Goal: Find specific fact: Find specific fact

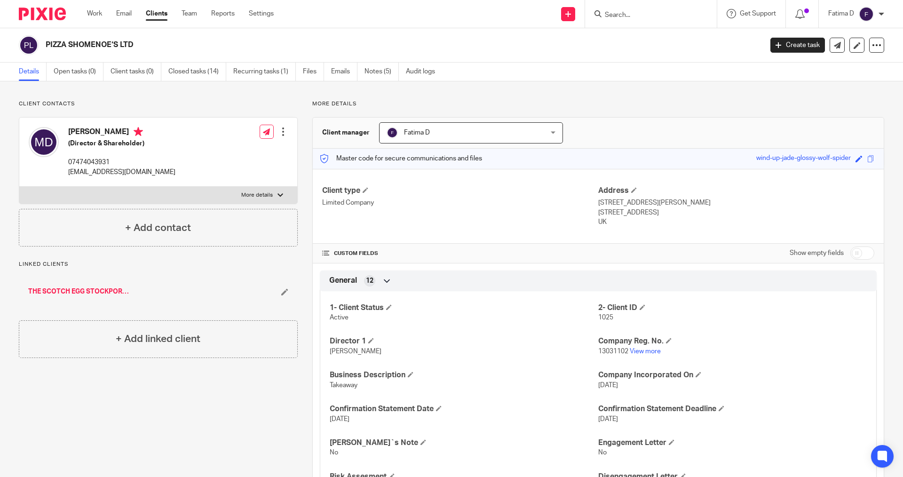
click at [628, 15] on input "Search" at bounding box center [646, 15] width 85 height 8
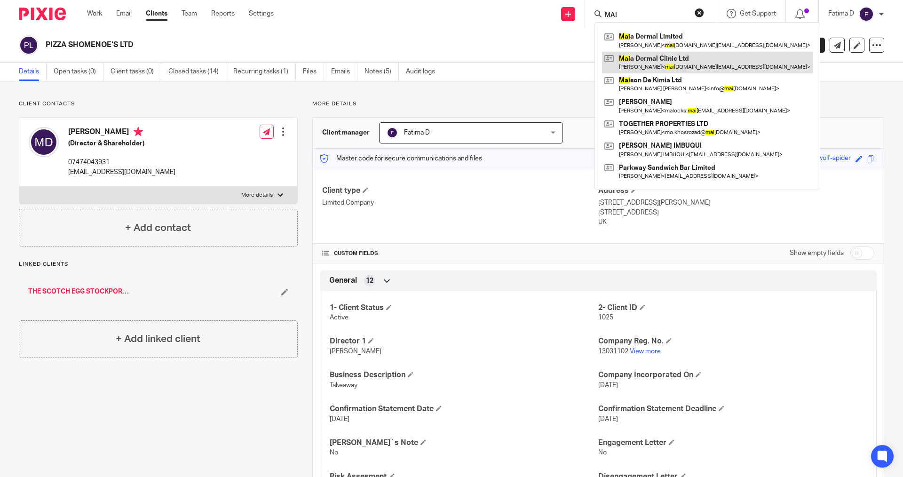
type input "MAI"
click at [648, 57] on link at bounding box center [707, 63] width 211 height 22
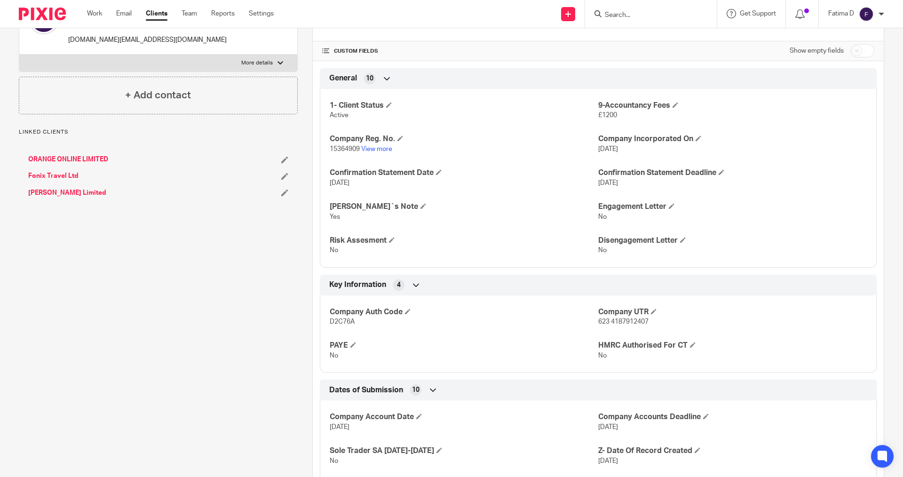
scroll to position [235, 0]
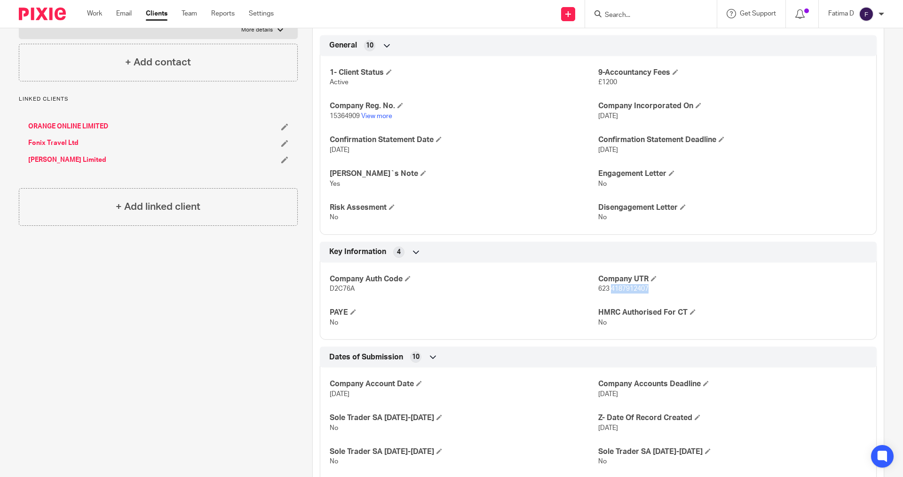
drag, startPoint x: 650, startPoint y: 289, endPoint x: 606, endPoint y: 289, distance: 43.3
click at [606, 289] on p "623 4187912407" at bounding box center [732, 288] width 269 height 9
copy span "4187912407"
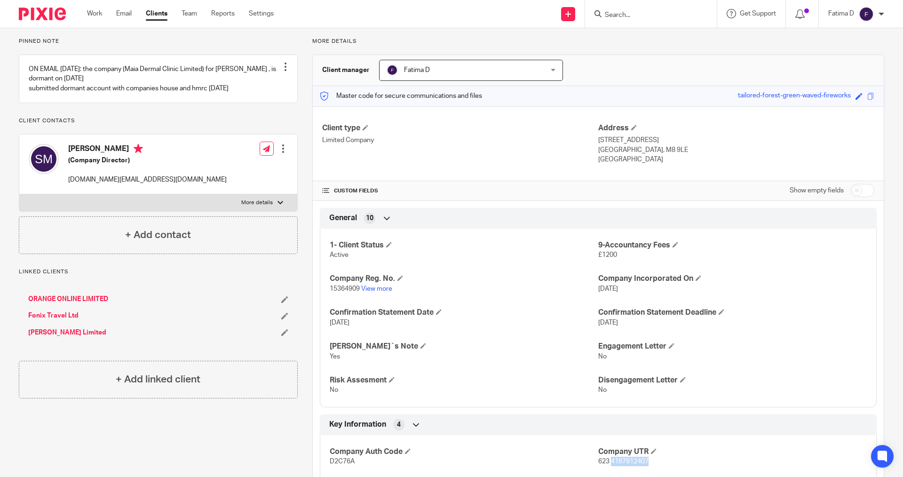
scroll to position [0, 0]
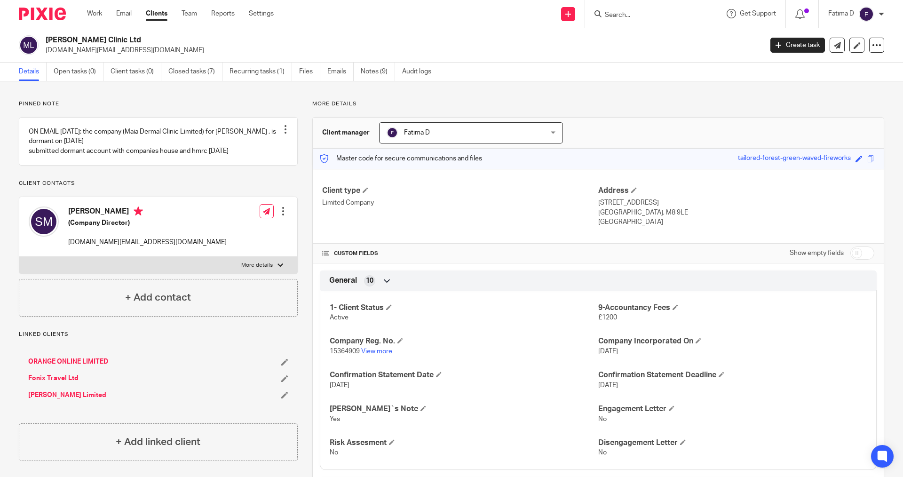
click at [610, 16] on input "Search" at bounding box center [646, 15] width 85 height 8
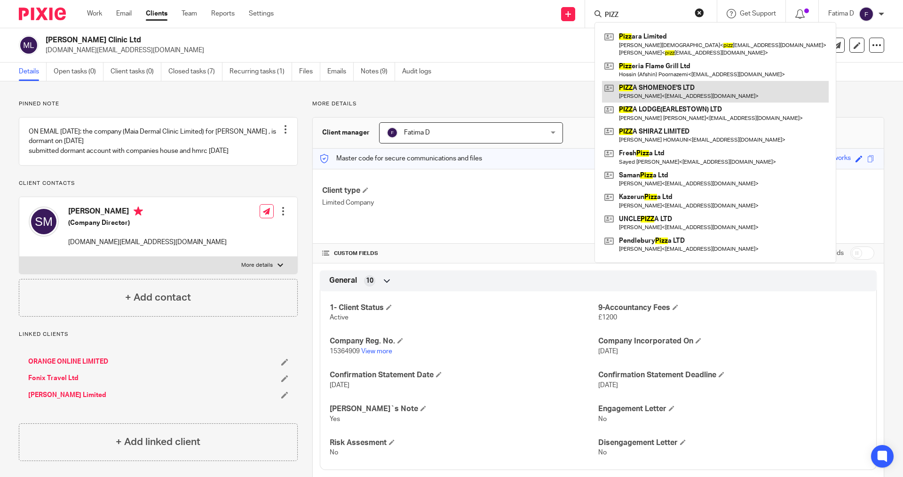
type input "PIZZ"
click at [652, 85] on link at bounding box center [715, 92] width 227 height 22
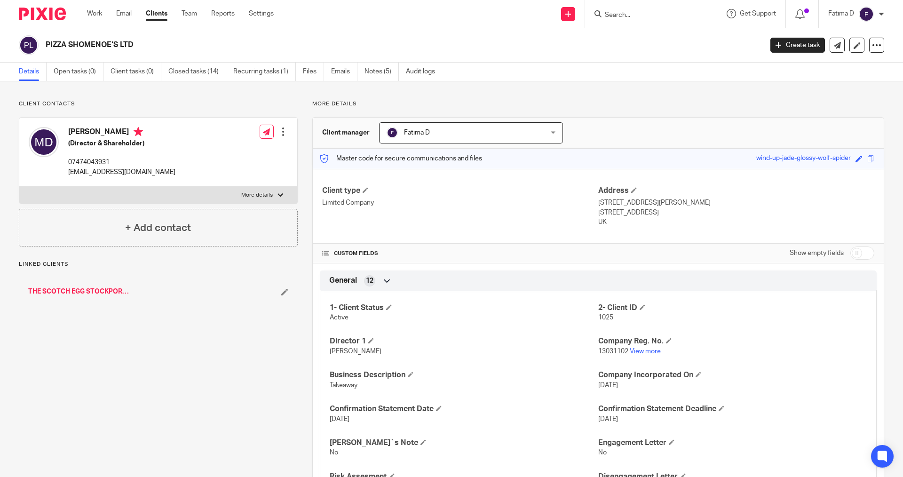
drag, startPoint x: 152, startPoint y: 43, endPoint x: 44, endPoint y: 45, distance: 107.7
click at [44, 45] on div "PIZZA SHOMENOE‘S LTD" at bounding box center [388, 45] width 738 height 20
copy h2 "PIZZA SHOMENOE‘S LTD"
click at [121, 47] on h2 "PIZZA SHOMENOE‘S LTD" at bounding box center [330, 45] width 569 height 10
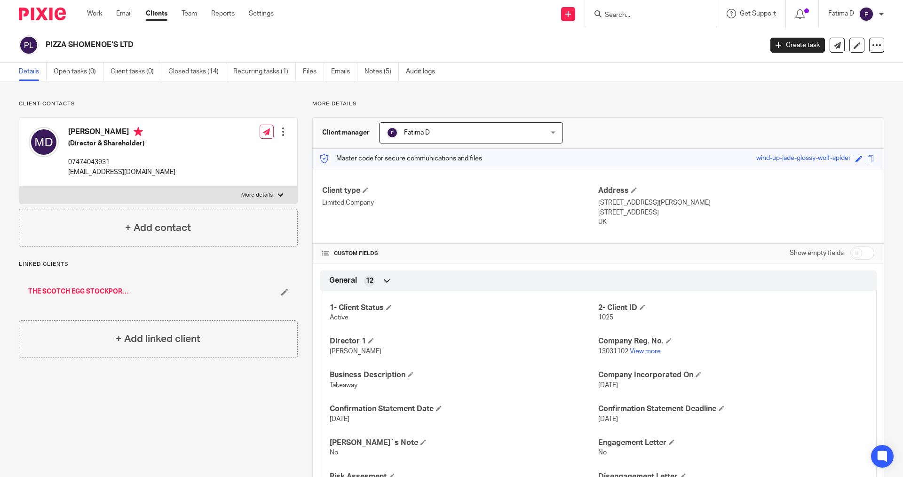
click at [123, 44] on h2 "PIZZA SHOMENOE‘S LTD" at bounding box center [330, 45] width 569 height 10
click at [136, 44] on h2 "PIZZA SHOMENOE‘S LTD" at bounding box center [330, 45] width 569 height 10
drag, startPoint x: 140, startPoint y: 46, endPoint x: 56, endPoint y: 41, distance: 83.8
click at [43, 47] on div "PIZZA SHOMENOE‘S LTD" at bounding box center [388, 45] width 738 height 20
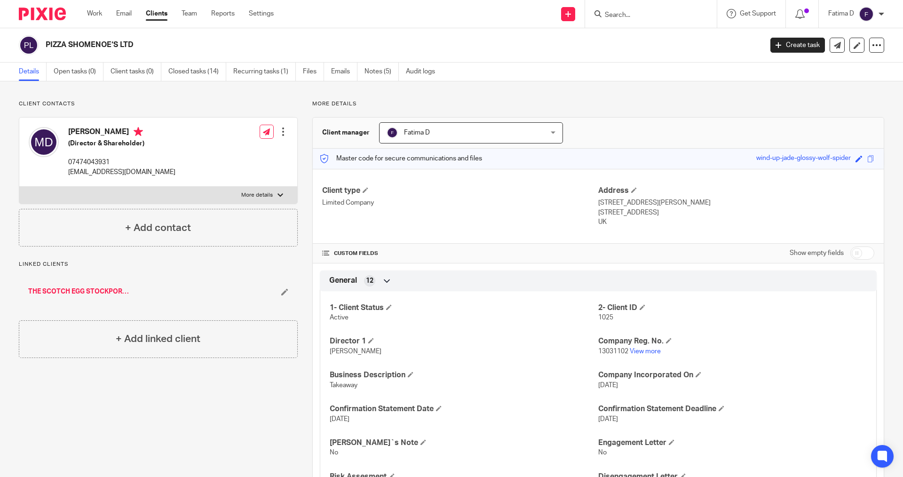
copy h2 "PIZZA SHOMENOE‘S LTD"
